Goal: Navigation & Orientation: Understand site structure

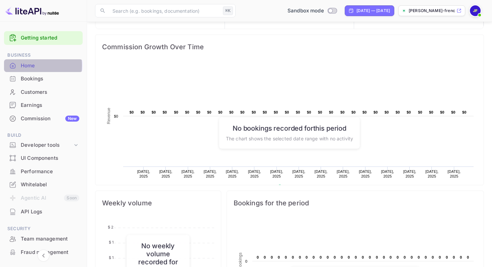
click at [29, 66] on div "Home" at bounding box center [50, 66] width 59 height 8
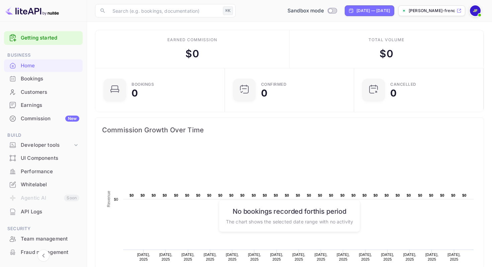
click at [50, 81] on div "Bookings" at bounding box center [50, 79] width 59 height 8
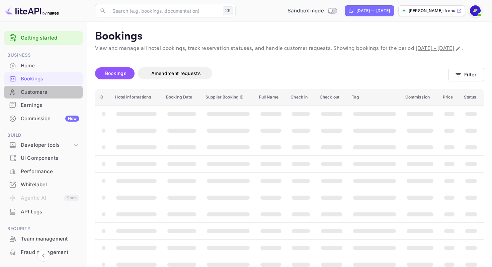
click at [49, 90] on div "Customers" at bounding box center [50, 92] width 59 height 8
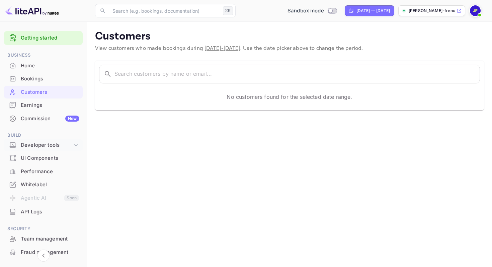
click at [75, 146] on icon at bounding box center [76, 145] width 7 height 7
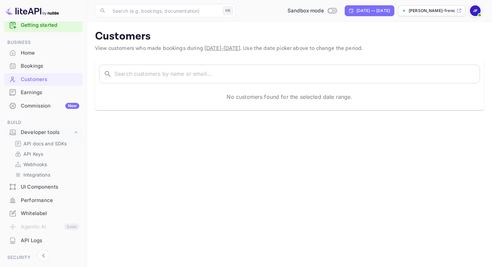
scroll to position [25, 0]
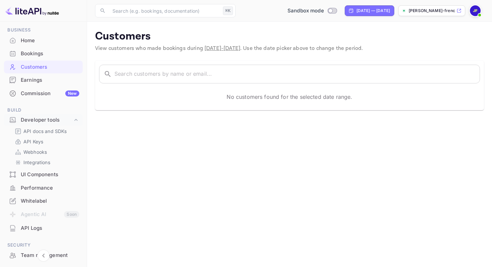
click at [46, 173] on div "UI Components" at bounding box center [50, 175] width 59 height 8
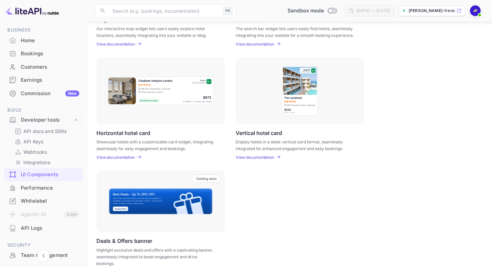
scroll to position [184, 0]
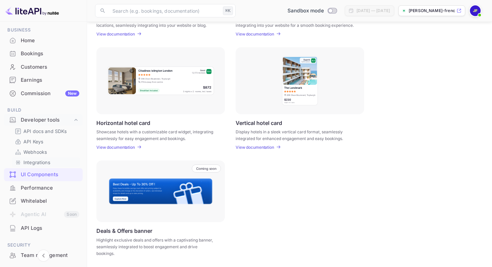
click at [27, 161] on p "Integrations" at bounding box center [36, 162] width 27 height 7
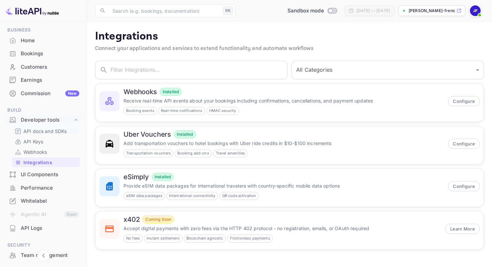
click at [35, 133] on p "API docs and SDKs" at bounding box center [45, 131] width 44 height 7
